Goal: Information Seeking & Learning: Learn about a topic

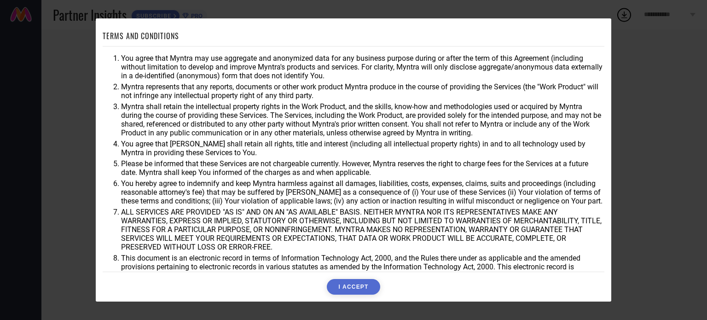
scroll to position [27, 0]
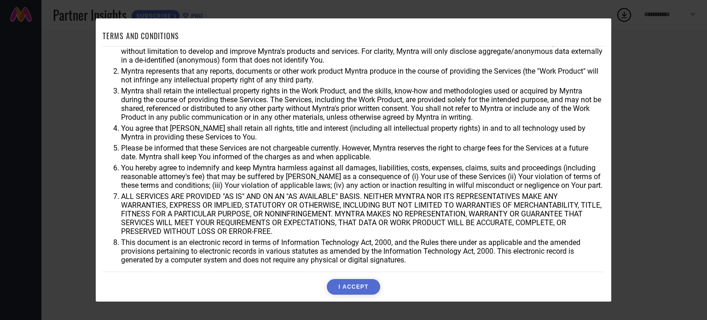
click at [347, 285] on button "I ACCEPT" at bounding box center [353, 287] width 53 height 16
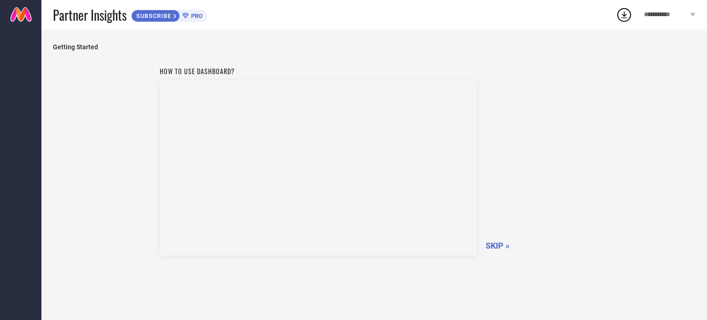
click at [492, 244] on span "SKIP »" at bounding box center [498, 246] width 24 height 10
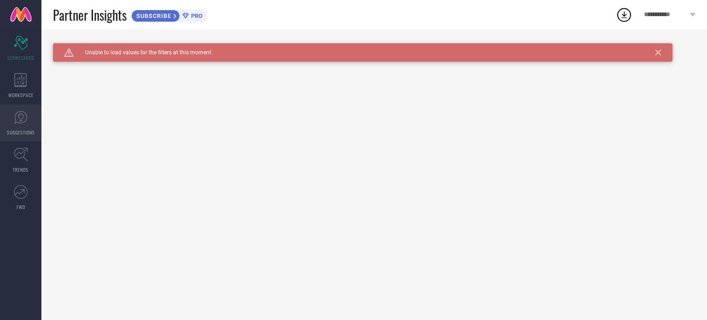
click at [24, 127] on link "SUGGESTIONS" at bounding box center [20, 122] width 41 height 37
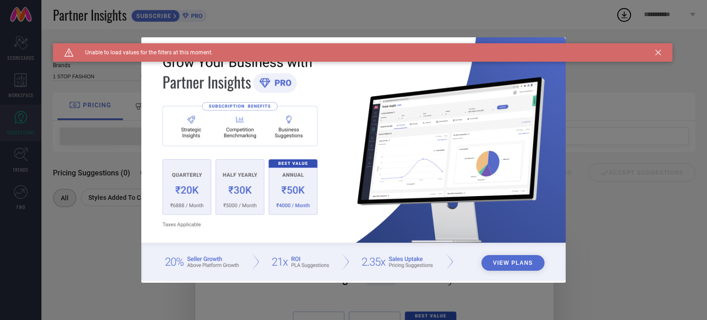
click at [655, 51] on icon at bounding box center [658, 53] width 6 height 6
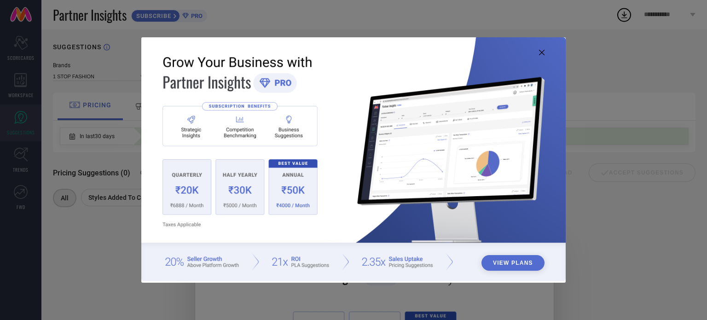
click at [22, 86] on div "View Plans" at bounding box center [353, 160] width 707 height 320
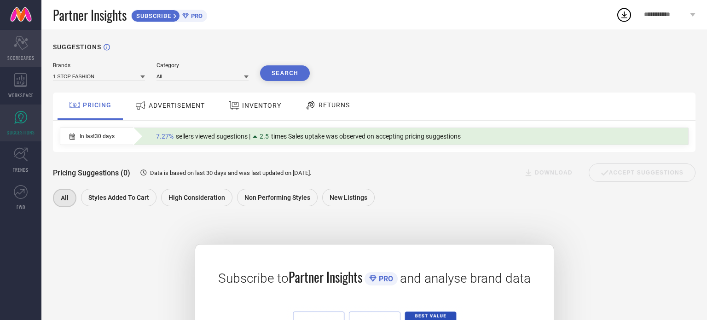
click at [20, 47] on icon "Scorecard" at bounding box center [21, 43] width 14 height 14
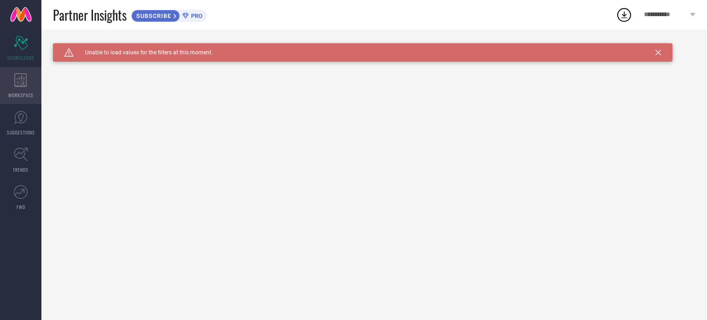
click at [17, 75] on icon at bounding box center [20, 80] width 13 height 14
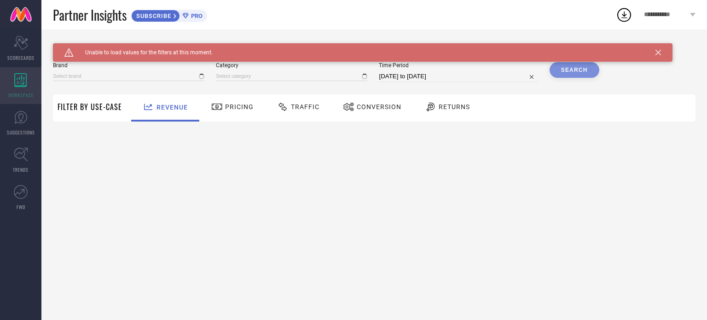
type input "1 STOP FASHION"
type input "All"
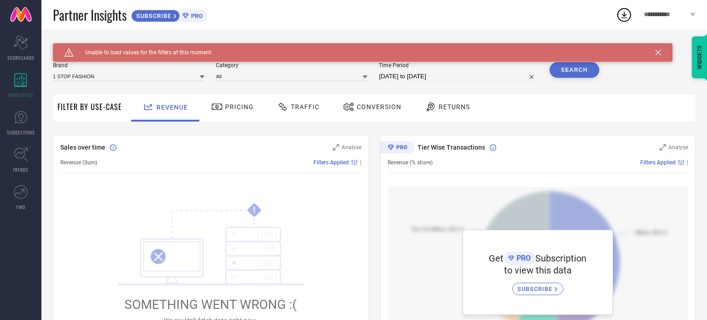
click at [236, 110] on span "Pricing" at bounding box center [239, 106] width 29 height 7
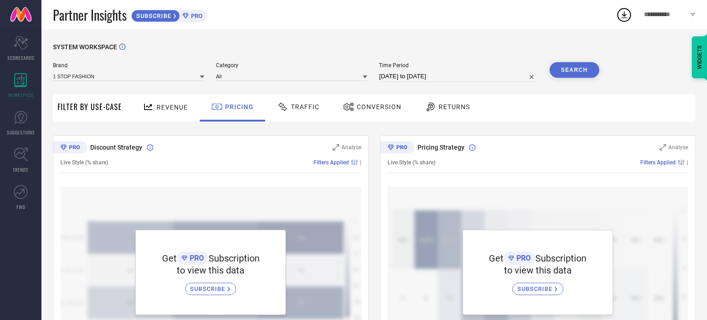
click at [309, 106] on span "Traffic" at bounding box center [305, 106] width 29 height 7
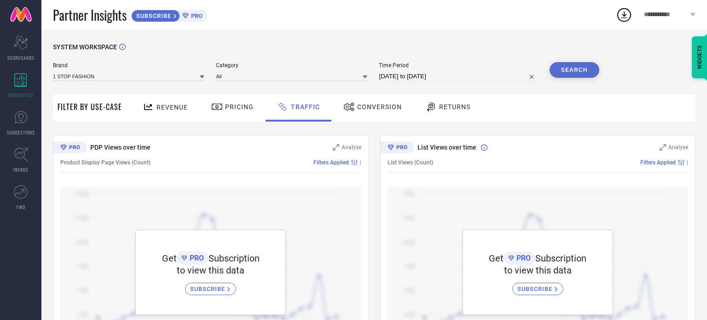
click at [370, 98] on div "Conversion" at bounding box center [372, 107] width 81 height 27
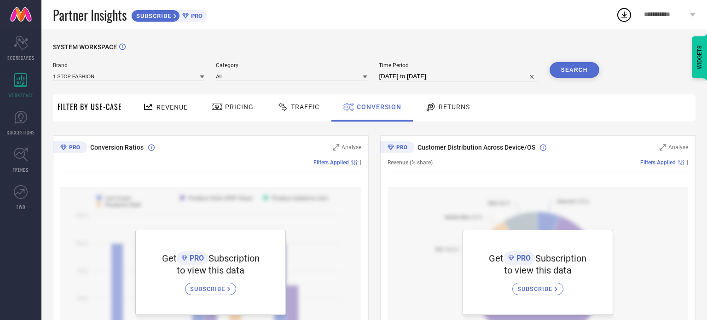
click at [458, 106] on span "Returns" at bounding box center [454, 106] width 31 height 7
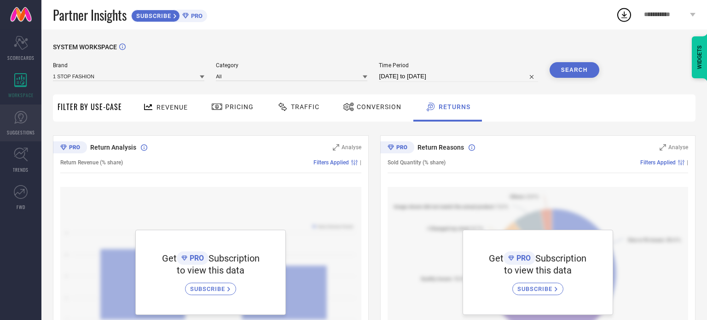
click at [28, 133] on span "SUGGESTIONS" at bounding box center [21, 132] width 28 height 7
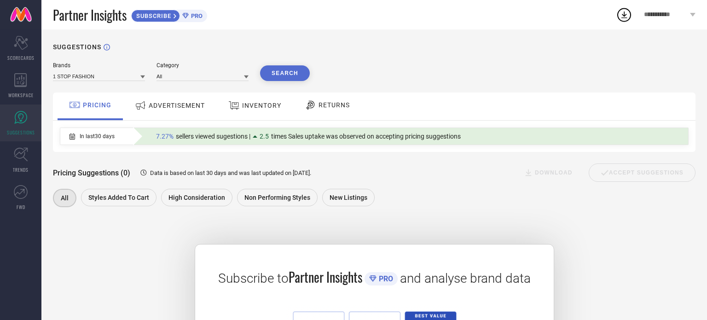
click at [322, 105] on span "RETURNS" at bounding box center [333, 104] width 31 height 7
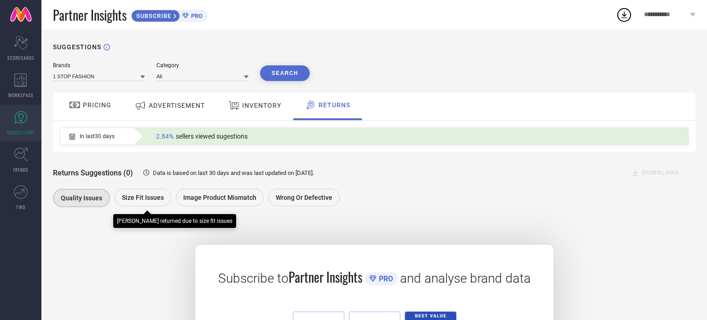
click at [138, 198] on span "Size fit issues" at bounding box center [143, 197] width 42 height 7
